Goal: Find specific page/section: Find specific page/section

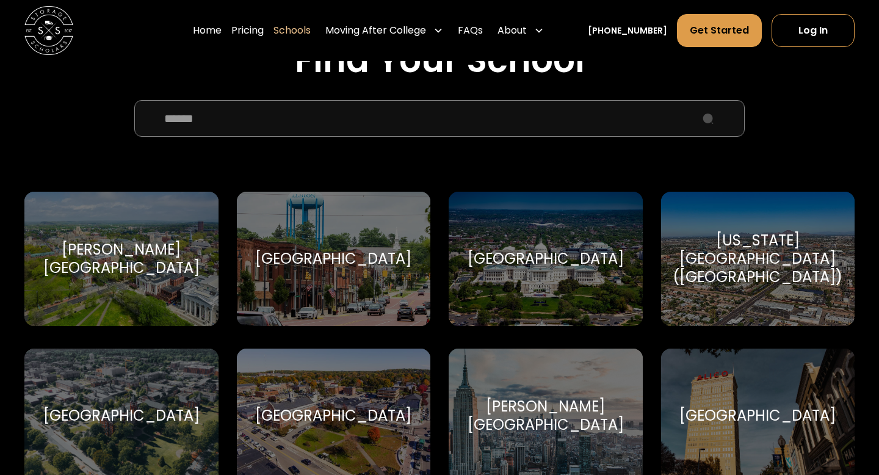
scroll to position [432, 0]
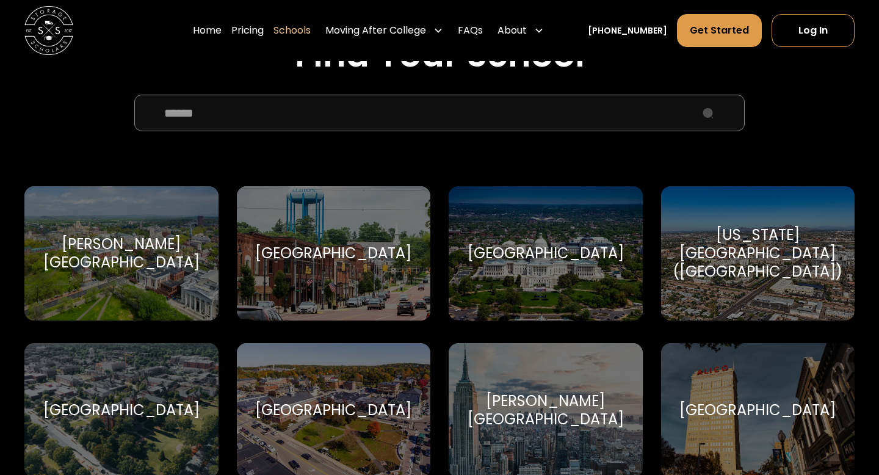
click at [405, 121] on input "School Select Form" at bounding box center [439, 113] width 610 height 37
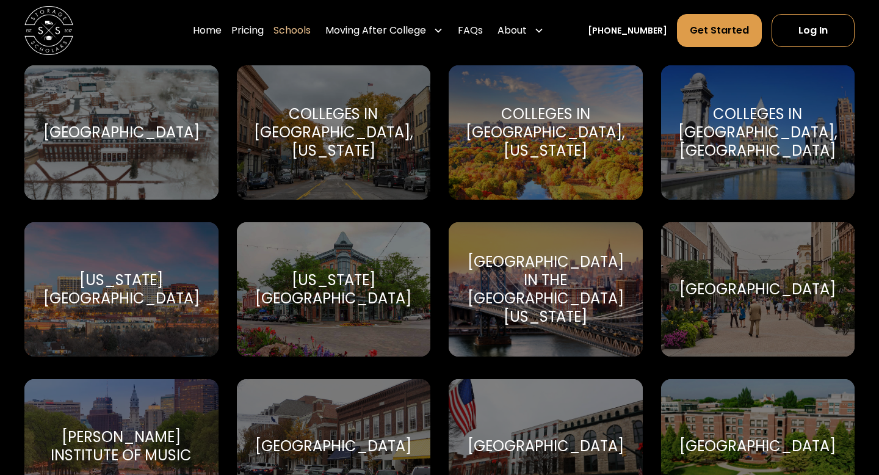
scroll to position [1495, 0]
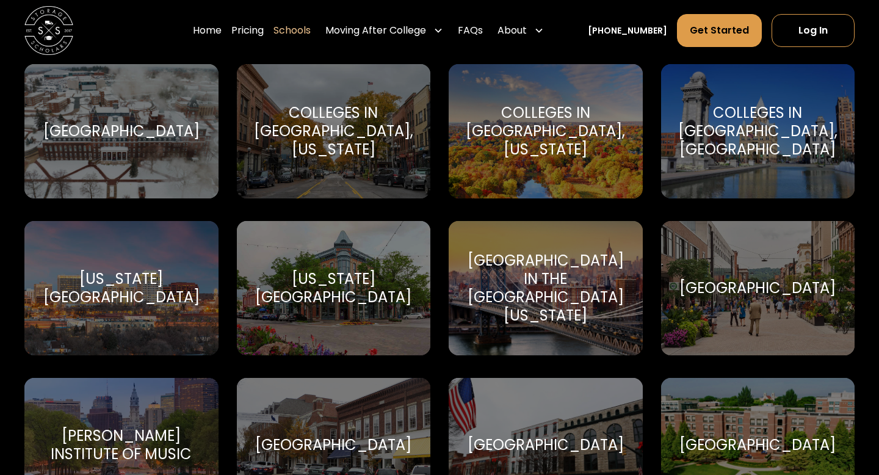
click at [524, 265] on div "Columbia University in the City of New York" at bounding box center [545, 287] width 165 height 73
click at [738, 292] on div "[GEOGRAPHIC_DATA]" at bounding box center [757, 288] width 156 height 18
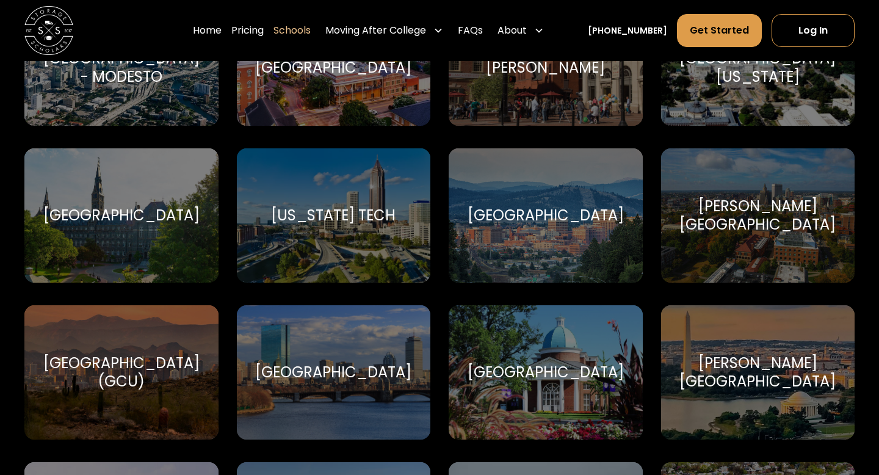
scroll to position [2355, 0]
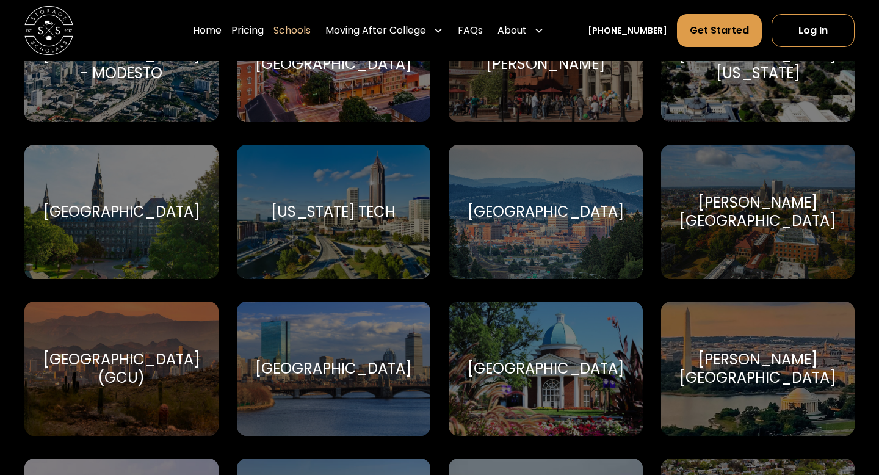
click at [355, 353] on div "Harvard University Harvard University" at bounding box center [334, 368] width 194 height 134
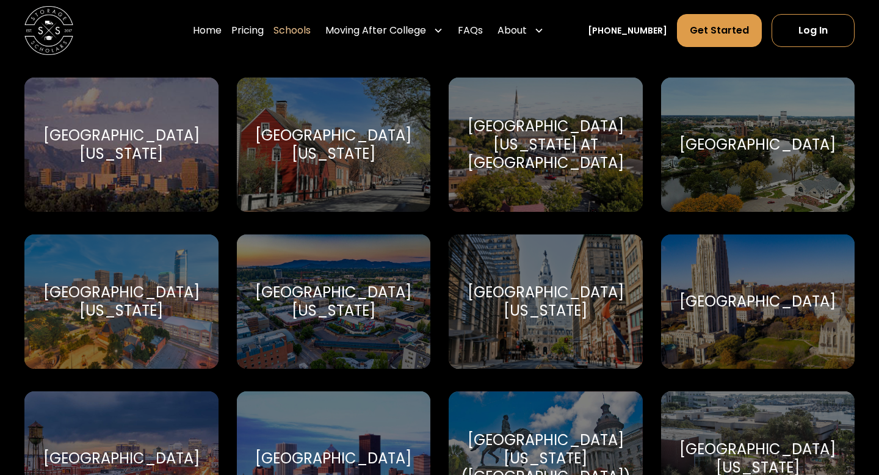
scroll to position [6503, 0]
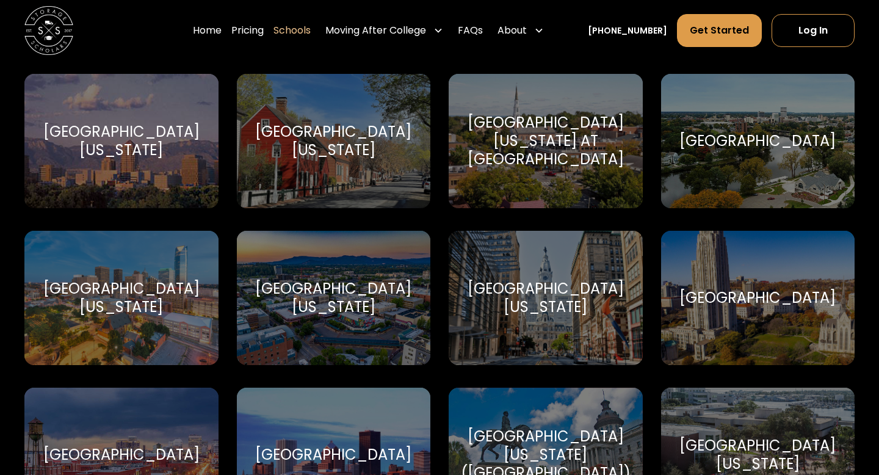
click at [598, 322] on div "University of Pennsylvania University of Pennsylvania" at bounding box center [545, 298] width 194 height 134
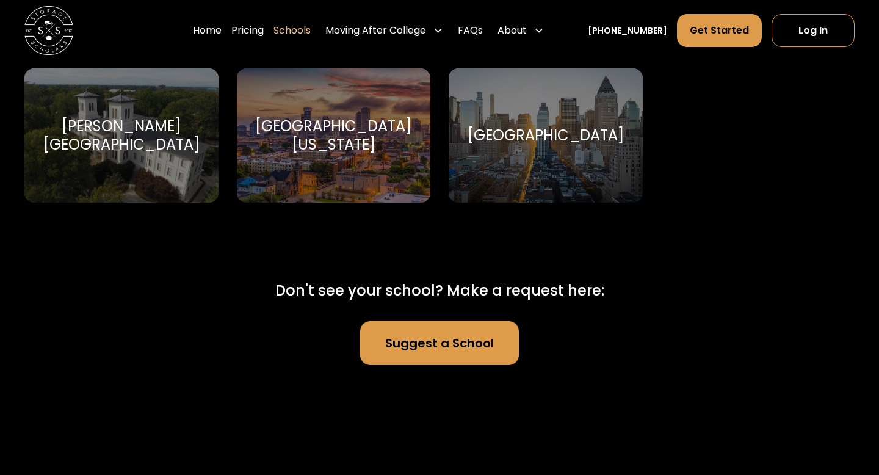
scroll to position [7615, 0]
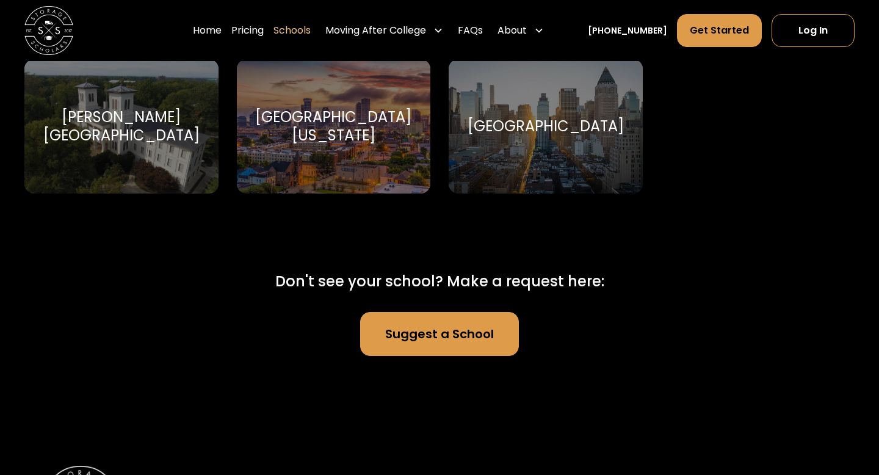
click at [469, 329] on link "Suggest a School" at bounding box center [439, 334] width 159 height 44
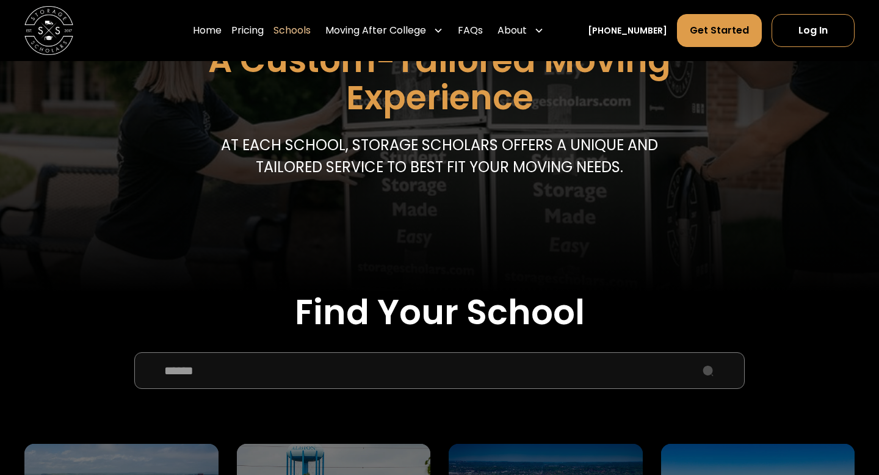
scroll to position [292, 0]
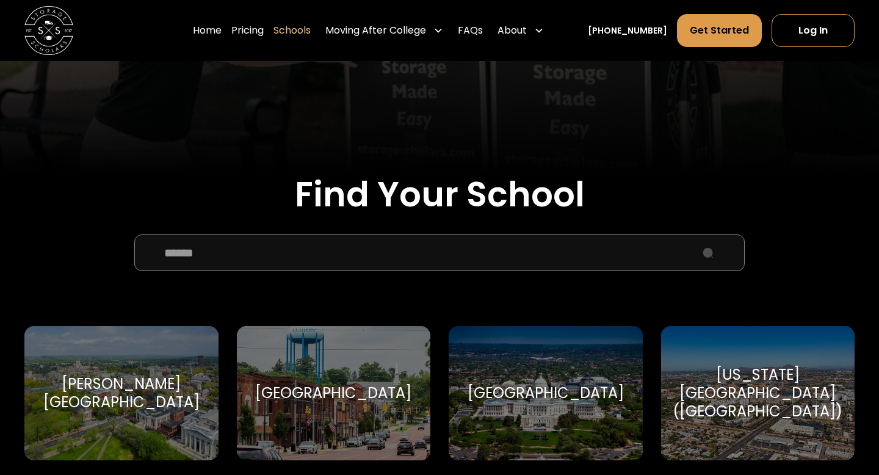
click at [401, 255] on input "School Select Form" at bounding box center [439, 252] width 610 height 37
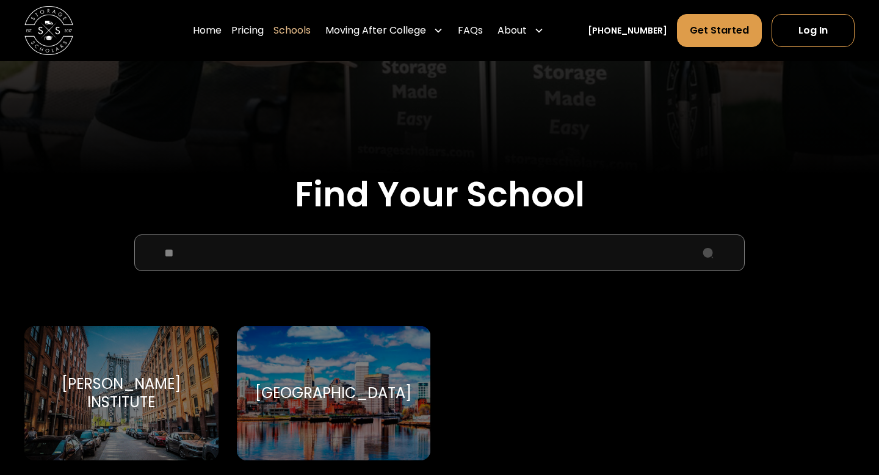
type input "***"
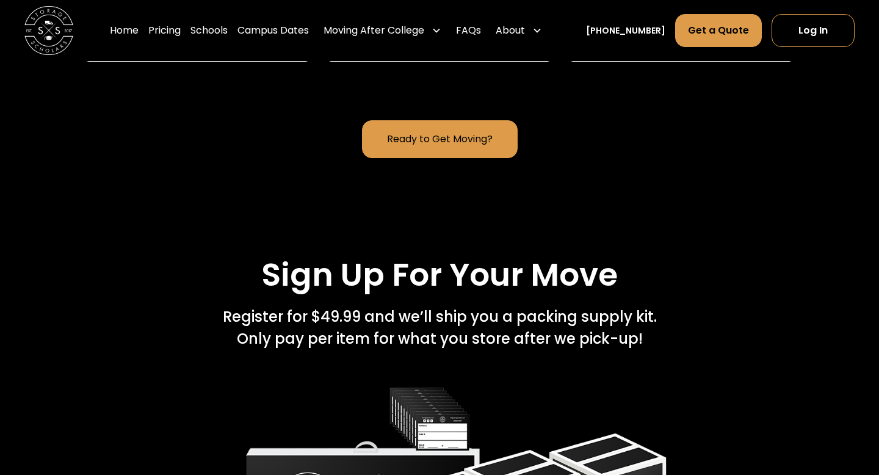
scroll to position [1635, 0]
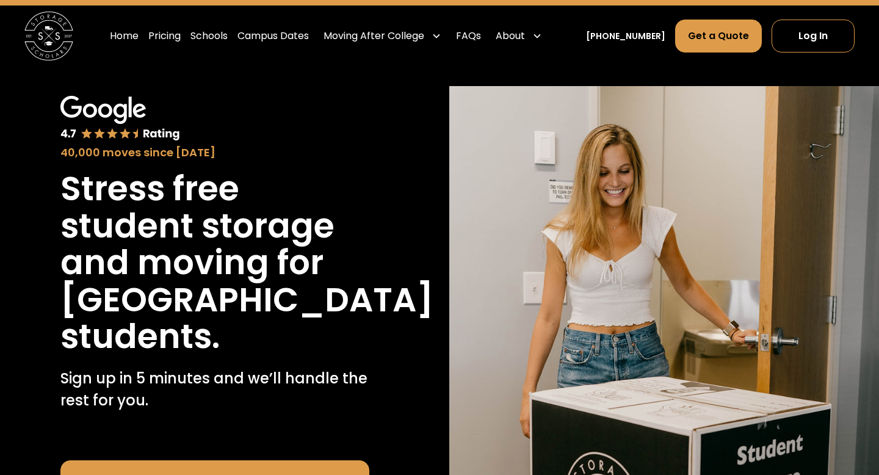
scroll to position [34, 0]
